Goal: Task Accomplishment & Management: Use online tool/utility

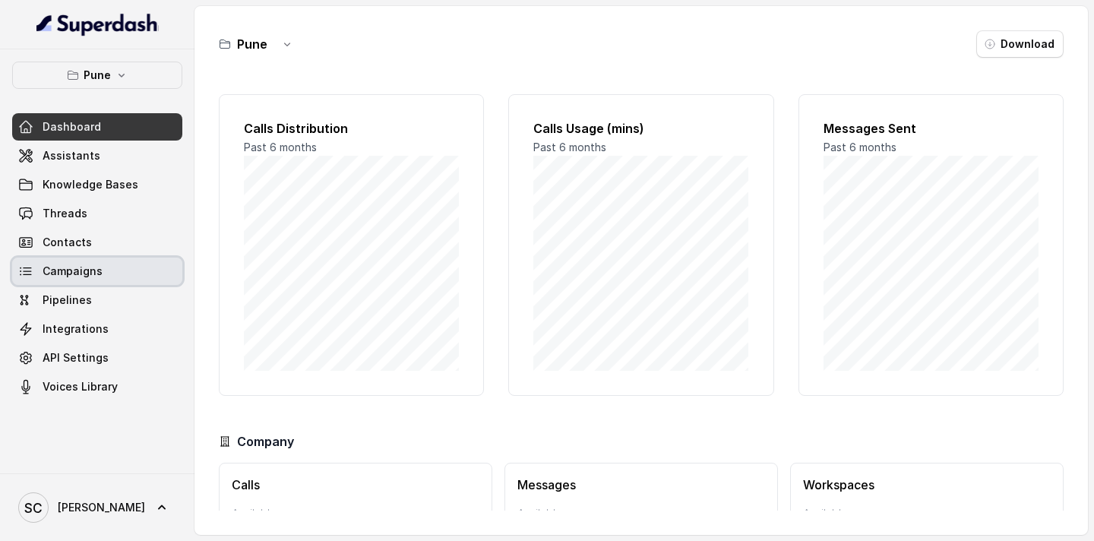
click at [77, 270] on span "Campaigns" at bounding box center [73, 271] width 60 height 15
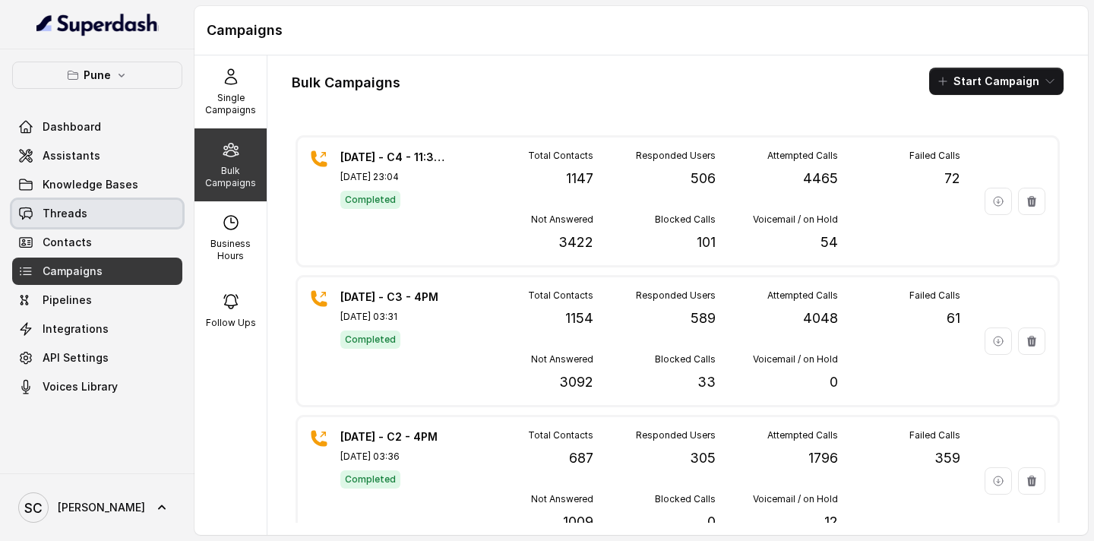
click at [64, 207] on span "Threads" at bounding box center [65, 213] width 45 height 15
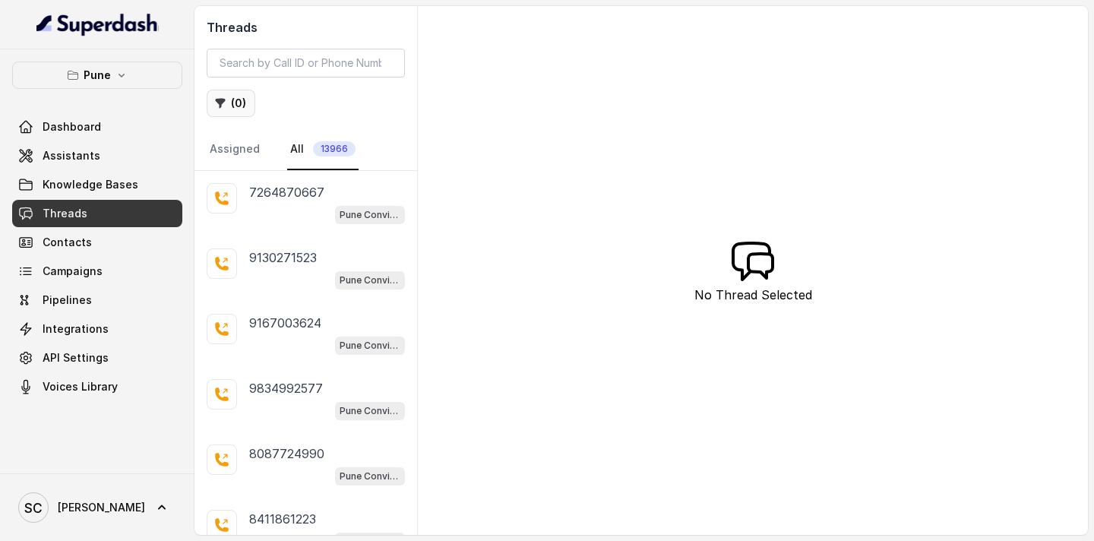
click at [220, 103] on icon "button" at bounding box center [221, 104] width 10 height 10
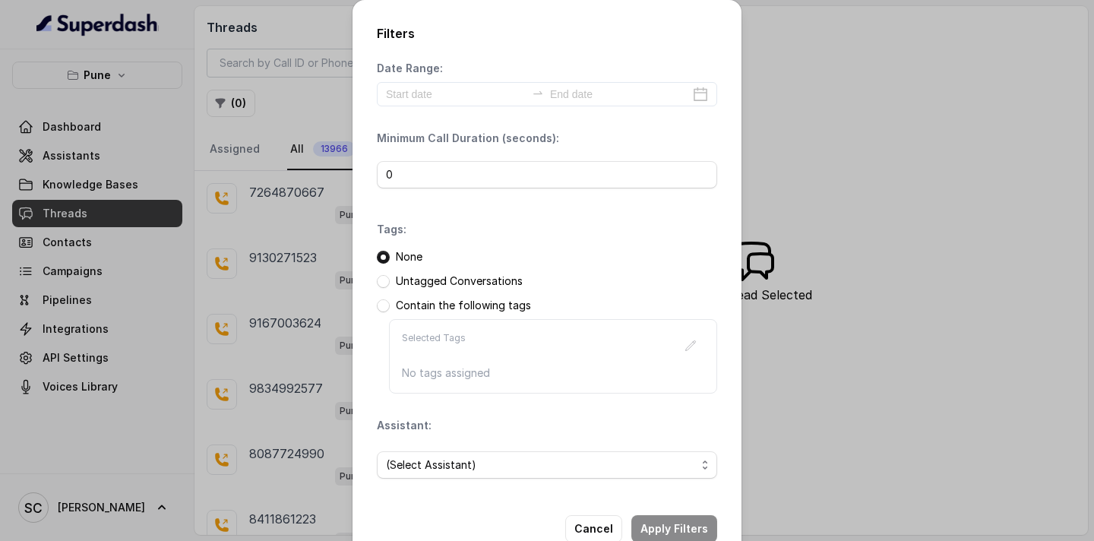
click at [435, 278] on p "Untagged Conversations" at bounding box center [459, 281] width 127 height 15
click at [388, 286] on span at bounding box center [383, 281] width 13 height 13
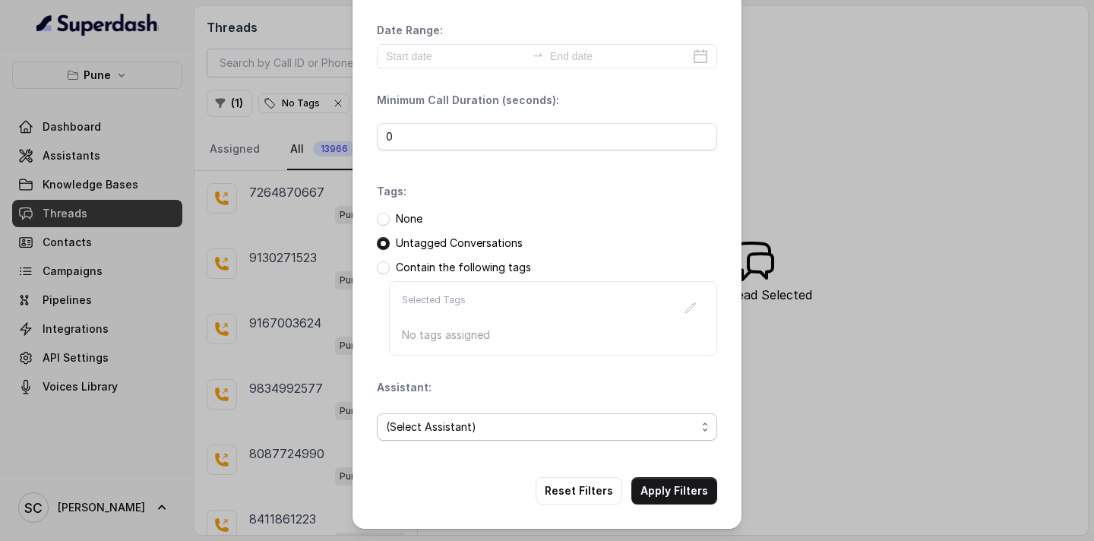
click at [508, 436] on span "(Select Assistant)" at bounding box center [547, 426] width 340 height 27
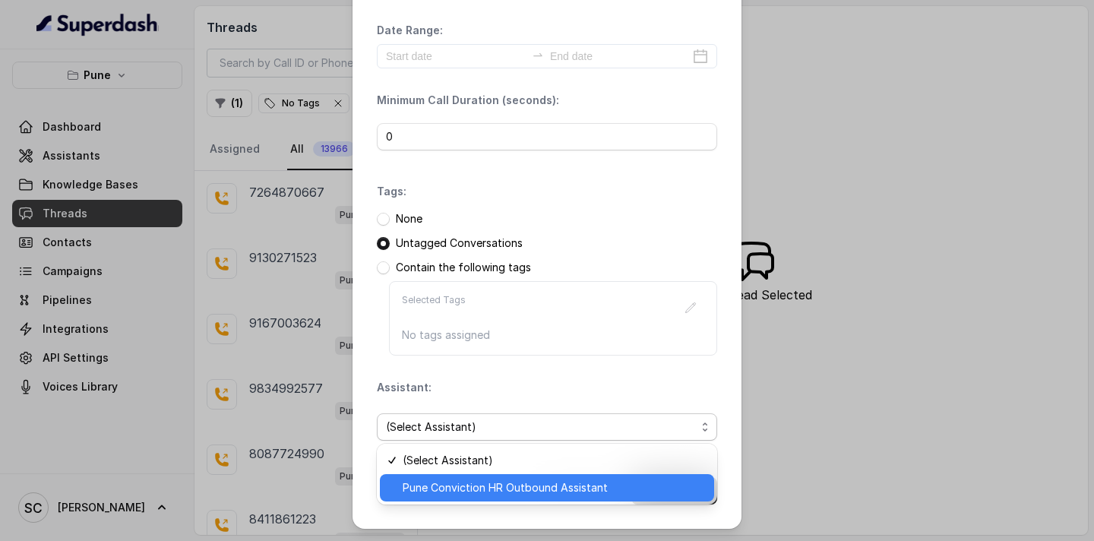
click at [475, 491] on span "Pune Conviction HR Outbound Assistant" at bounding box center [554, 488] width 302 height 18
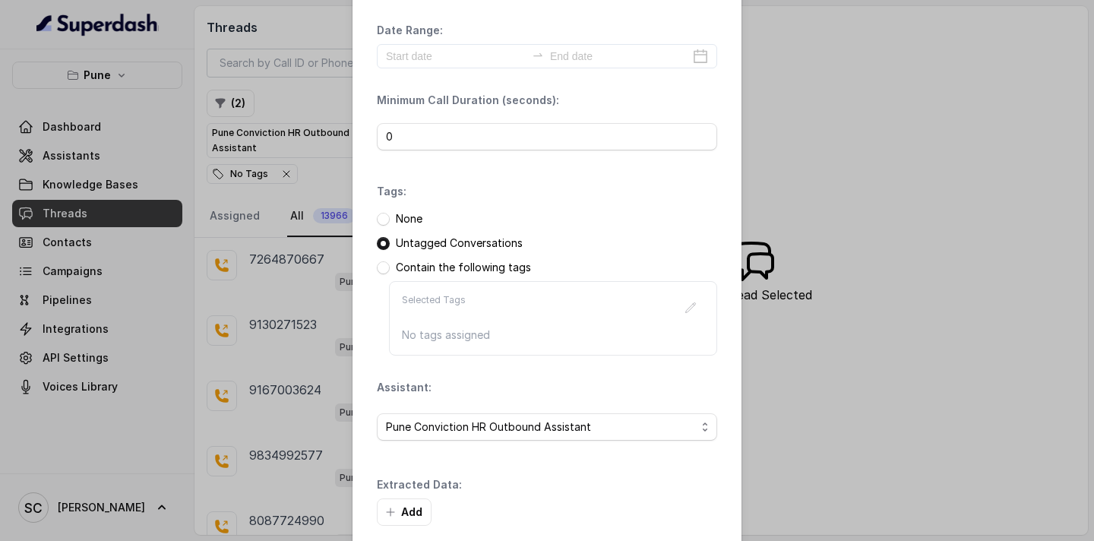
click at [655, 500] on div "Add" at bounding box center [547, 511] width 340 height 27
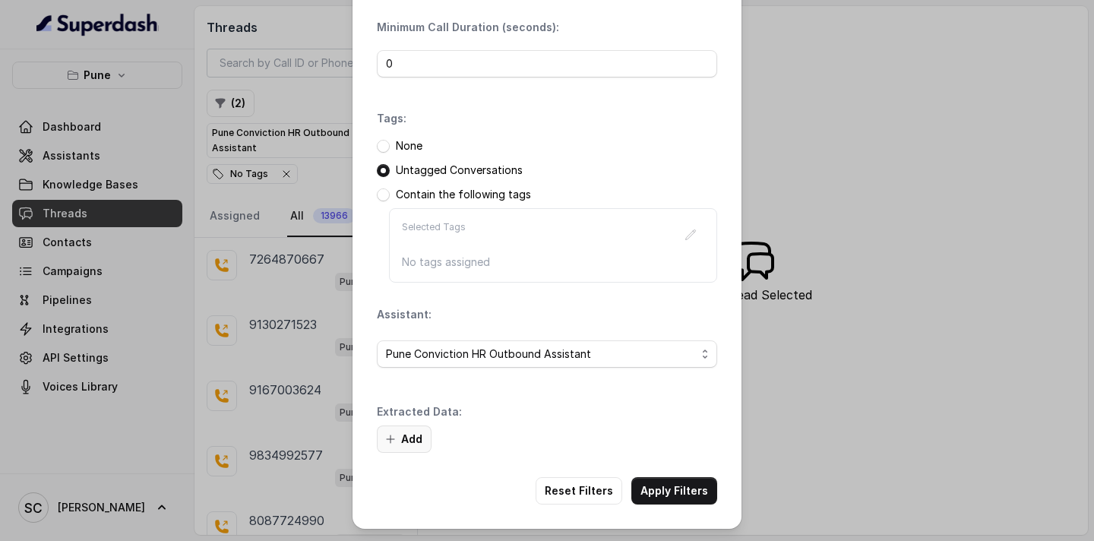
click at [385, 437] on icon "button" at bounding box center [390, 439] width 12 height 12
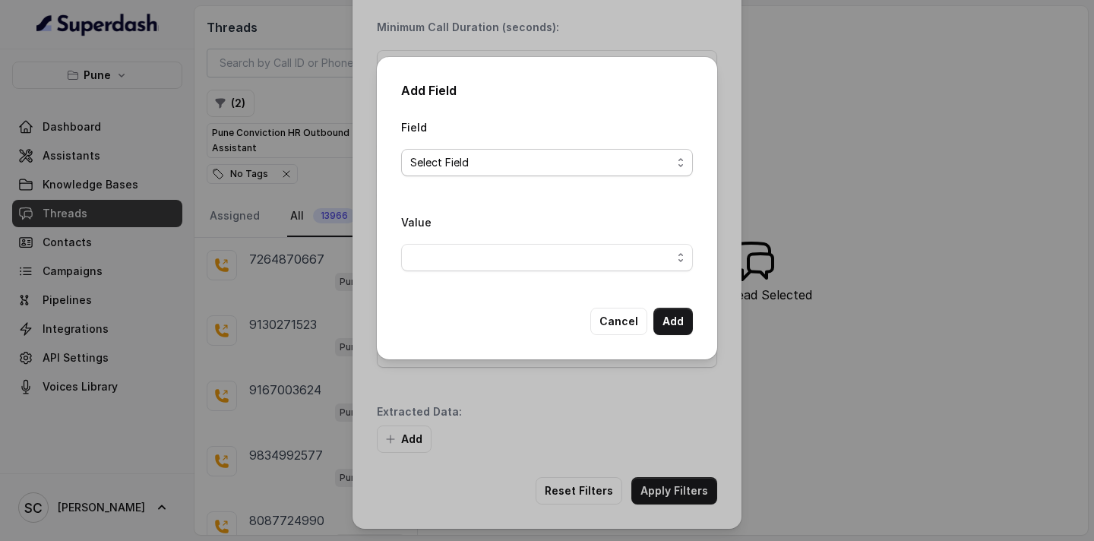
click at [462, 154] on span "Select Field" at bounding box center [540, 162] width 261 height 18
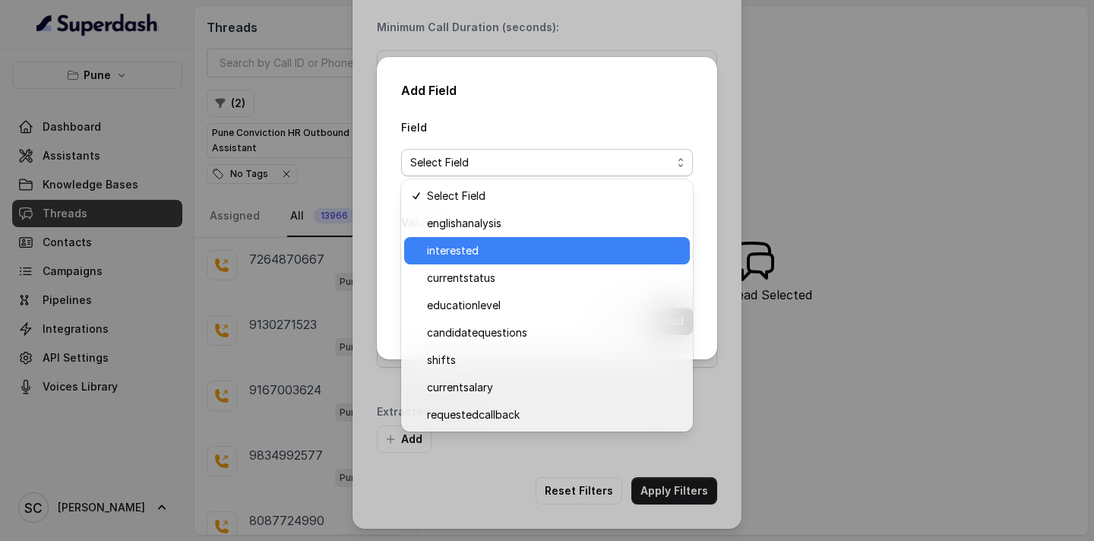
click at [456, 248] on span "interested" at bounding box center [554, 251] width 254 height 18
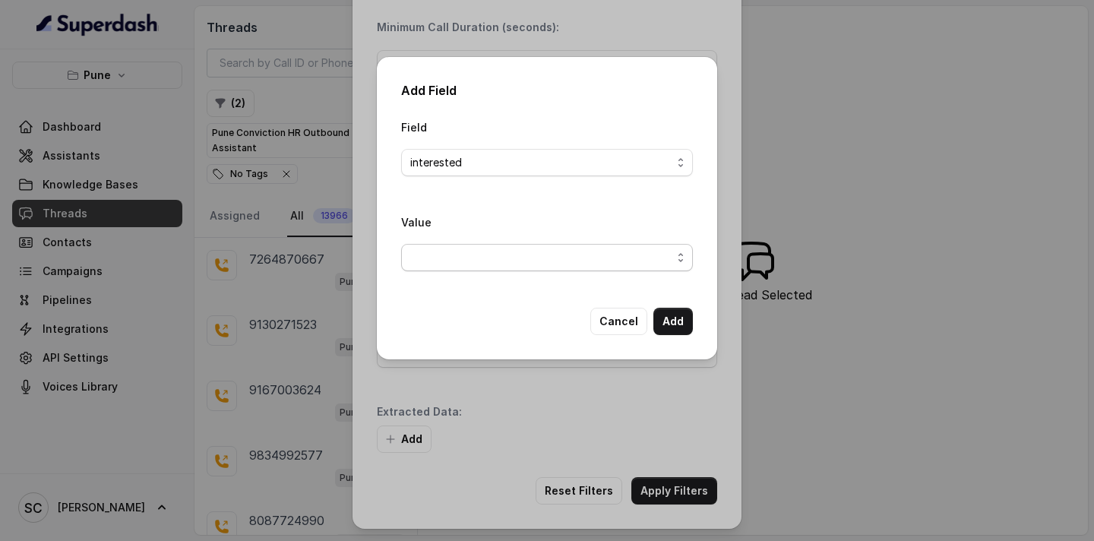
click at [473, 261] on span "button" at bounding box center [547, 257] width 292 height 27
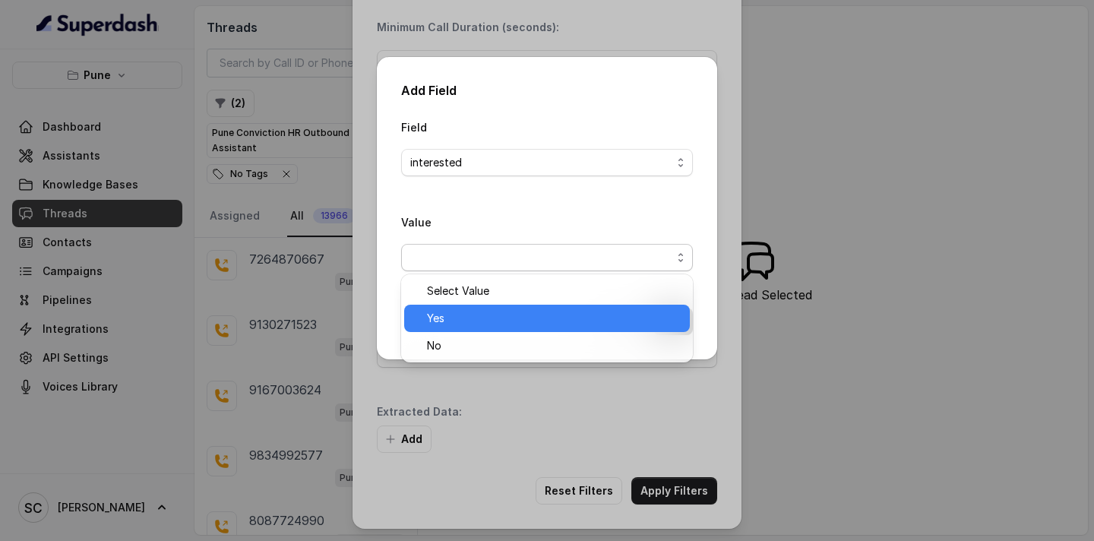
click at [471, 312] on span "Yes" at bounding box center [554, 318] width 254 height 18
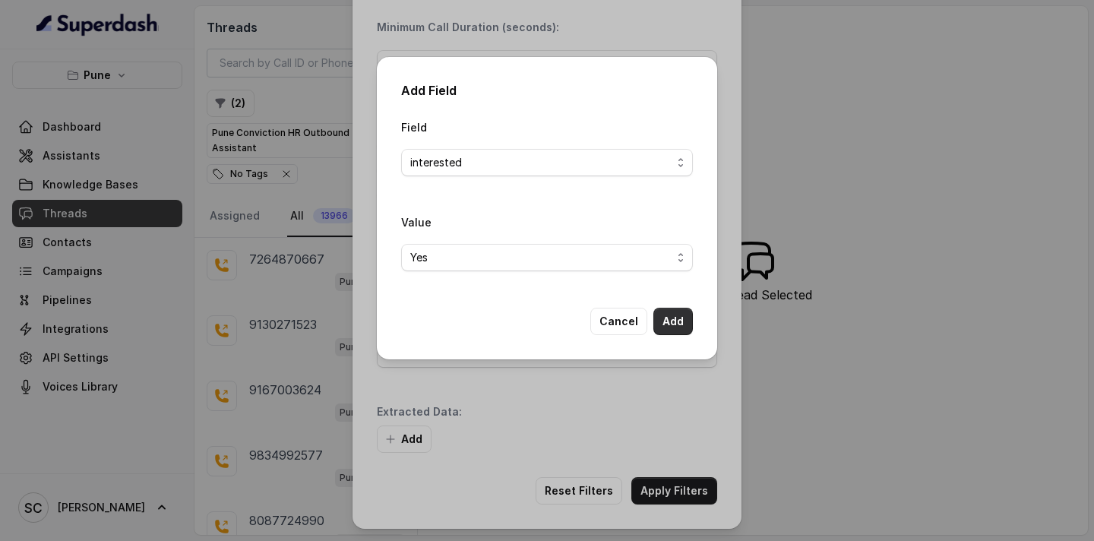
click at [679, 316] on button "Add" at bounding box center [673, 321] width 40 height 27
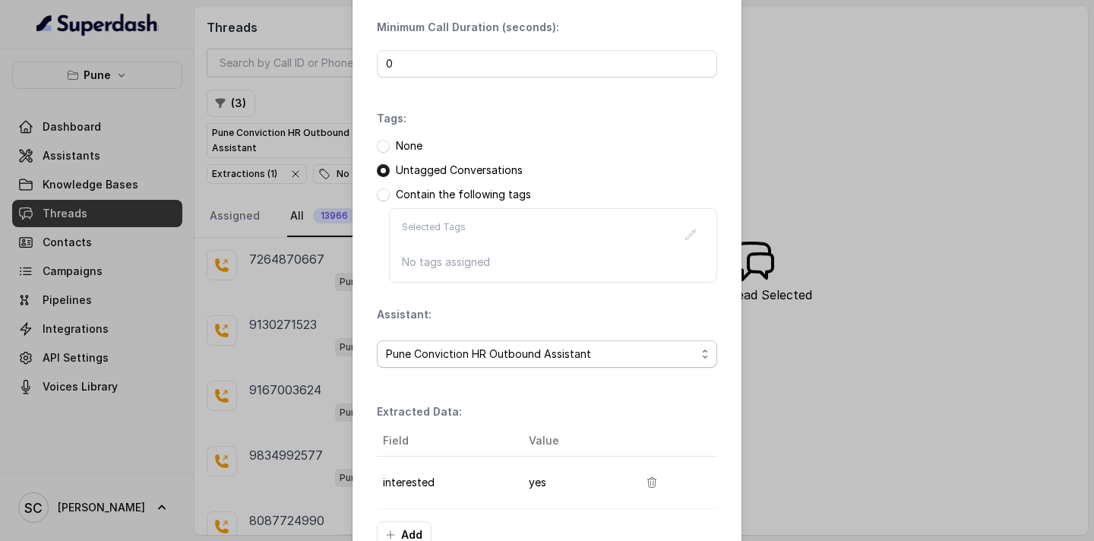
scroll to position [207, 0]
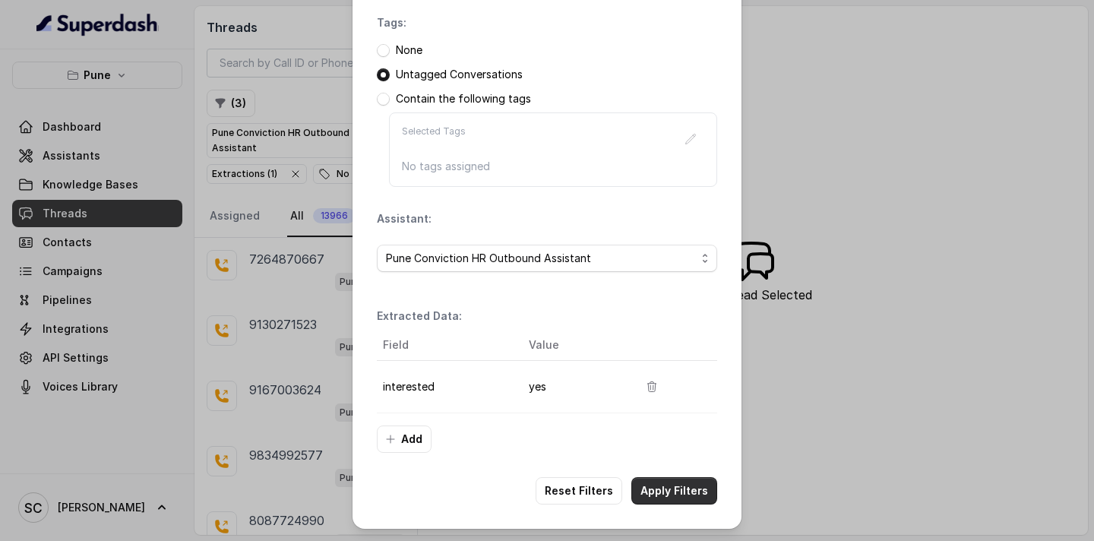
click at [690, 496] on button "Apply Filters" at bounding box center [674, 490] width 86 height 27
